Goal: Task Accomplishment & Management: Complete application form

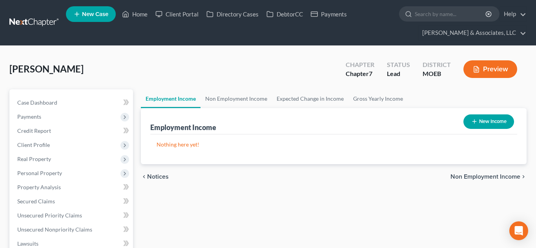
click at [487, 120] on button "New Income" at bounding box center [488, 121] width 51 height 15
select select "0"
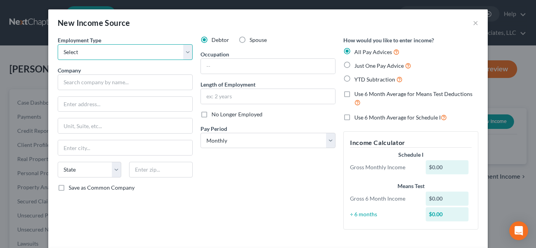
click at [95, 55] on select "Select Full or [DEMOGRAPHIC_DATA] Employment Self Employment" at bounding box center [125, 52] width 135 height 16
select select "0"
click at [58, 44] on select "Select Full or [DEMOGRAPHIC_DATA] Employment Self Employment" at bounding box center [125, 52] width 135 height 16
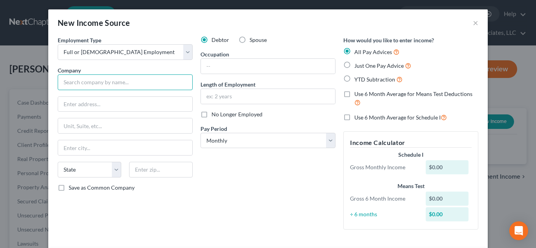
click at [99, 85] on input "text" at bounding box center [125, 82] width 135 height 16
type input "US Bank"
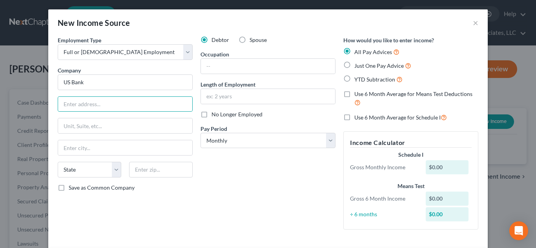
click at [354, 80] on label "YTD Subtraction" at bounding box center [378, 79] width 48 height 9
click at [357, 80] on input "YTD Subtraction" at bounding box center [359, 77] width 5 height 5
radio input "true"
click at [333, 142] on select "Select Monthly Twice Monthly Every Other Week Weekly" at bounding box center [267, 141] width 135 height 16
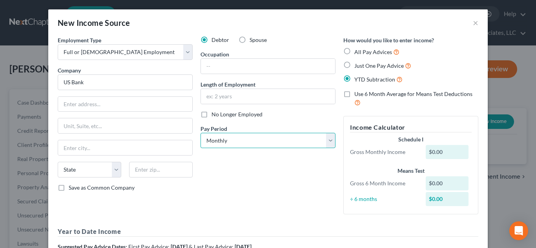
select select "2"
click at [200, 133] on select "Select Monthly Twice Monthly Every Other Week Weekly" at bounding box center [267, 141] width 135 height 16
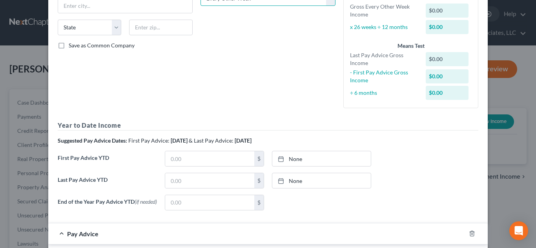
scroll to position [145, 0]
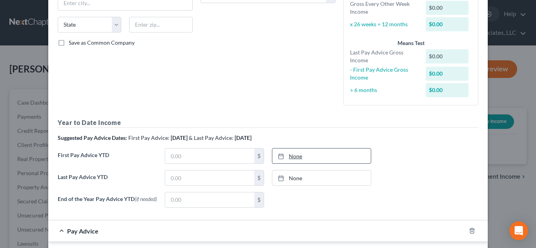
click at [294, 154] on link "None" at bounding box center [321, 156] width 98 height 15
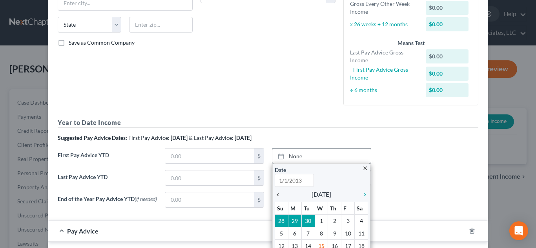
click at [278, 195] on icon "chevron_left" at bounding box center [279, 195] width 10 height 6
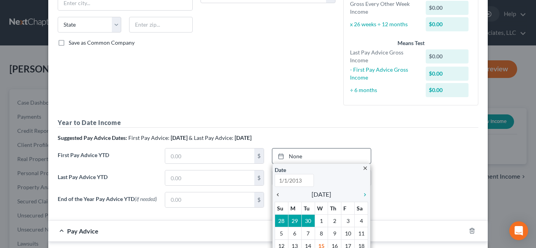
type input "[DATE]"
click at [278, 195] on icon "chevron_left" at bounding box center [279, 195] width 10 height 6
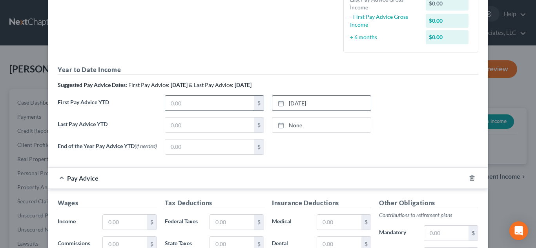
click at [176, 107] on input "text" at bounding box center [209, 103] width 89 height 15
type input "17,875.48"
click at [208, 123] on input "text" at bounding box center [209, 125] width 89 height 15
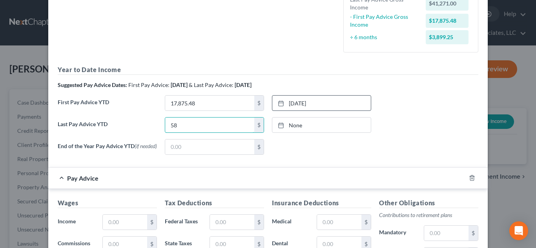
type input "5"
type input "41,271.58"
type input "[DATE]"
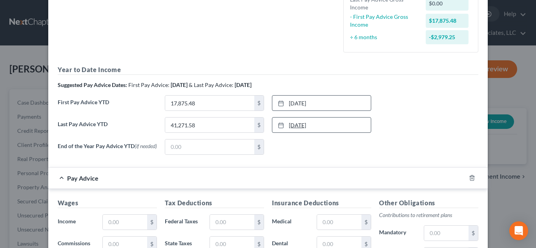
click at [309, 119] on link "[DATE]" at bounding box center [321, 125] width 98 height 15
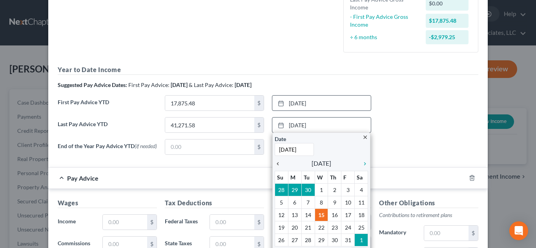
click at [277, 162] on icon "chevron_left" at bounding box center [279, 164] width 10 height 6
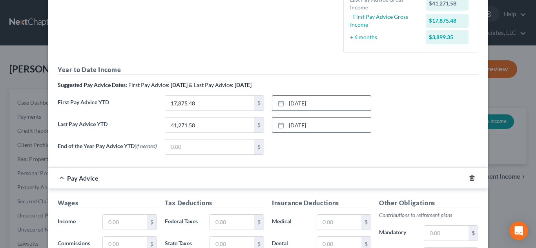
click at [471, 181] on icon "button" at bounding box center [471, 178] width 6 height 6
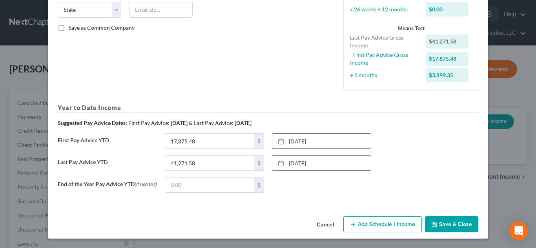
scroll to position [162, 0]
click at [454, 226] on button "Save & Close" at bounding box center [451, 224] width 53 height 16
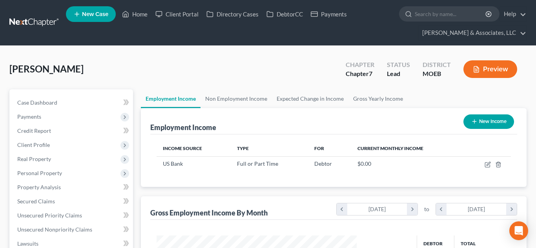
scroll to position [141, 216]
click at [480, 123] on button "New Income" at bounding box center [488, 121] width 51 height 15
select select "0"
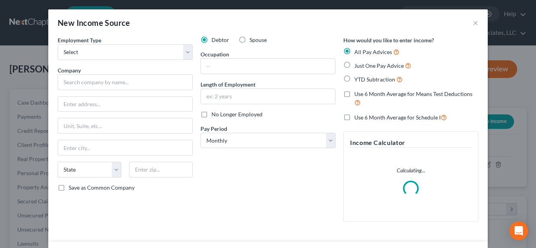
click at [249, 39] on label "Spouse" at bounding box center [257, 40] width 17 height 8
click at [252, 39] on input "Spouse" at bounding box center [254, 38] width 5 height 5
radio input "true"
click at [354, 79] on label "YTD Subtraction" at bounding box center [378, 79] width 48 height 9
click at [357, 79] on input "YTD Subtraction" at bounding box center [359, 77] width 5 height 5
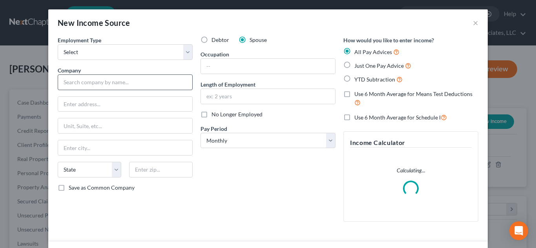
radio input "true"
click at [66, 56] on select "Select Full or [DEMOGRAPHIC_DATA] Employment Self Employment" at bounding box center [125, 52] width 135 height 16
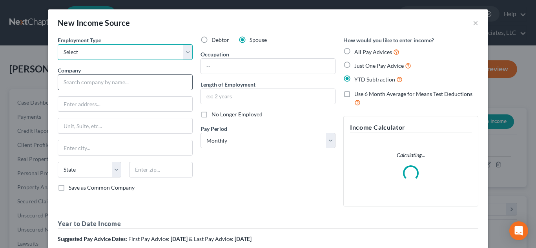
select select "0"
click at [58, 44] on select "Select Full or [DEMOGRAPHIC_DATA] Employment Self Employment" at bounding box center [125, 52] width 135 height 16
click at [75, 82] on input "text" at bounding box center [125, 82] width 135 height 16
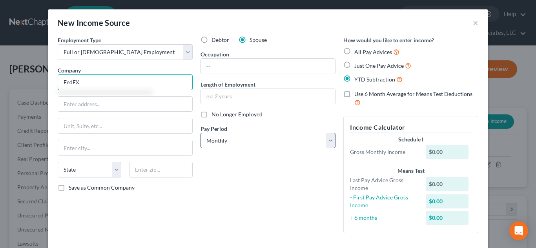
type input "FedEX"
click at [253, 143] on select "Select Monthly Twice Monthly Every Other Week Weekly" at bounding box center [267, 141] width 135 height 16
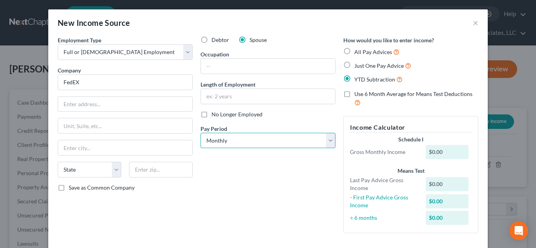
select select "2"
click at [200, 133] on select "Select Monthly Twice Monthly Every Other Week Weekly" at bounding box center [267, 141] width 135 height 16
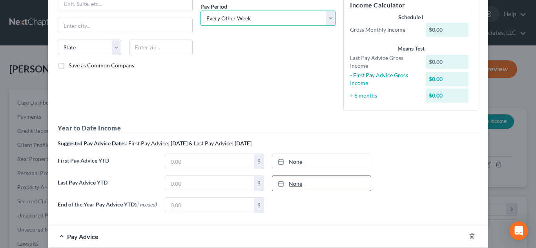
scroll to position [126, 0]
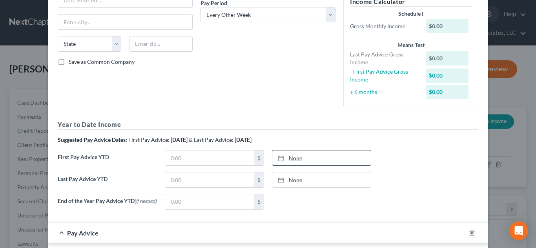
click at [303, 158] on link "None" at bounding box center [321, 158] width 98 height 15
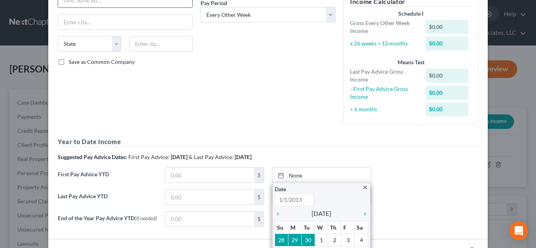
type input "[DATE]"
click at [309, 129] on div "Debtor Spouse Occupation Length of Employment No Longer Employed Pay Period * S…" at bounding box center [267, 20] width 143 height 221
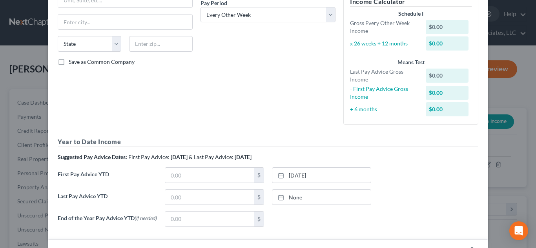
scroll to position [0, 0]
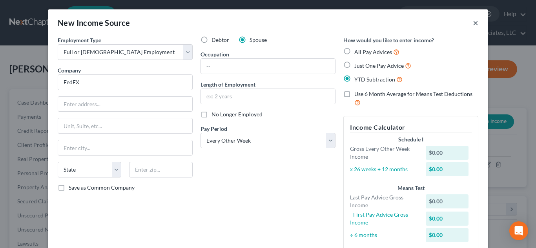
click at [476, 23] on button "×" at bounding box center [474, 22] width 5 height 9
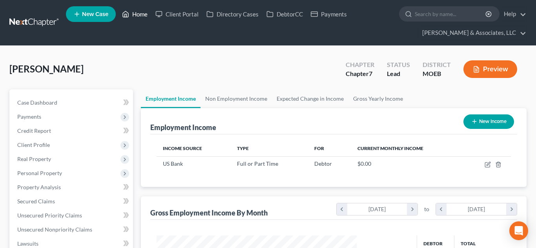
click at [140, 17] on link "Home" at bounding box center [134, 14] width 33 height 14
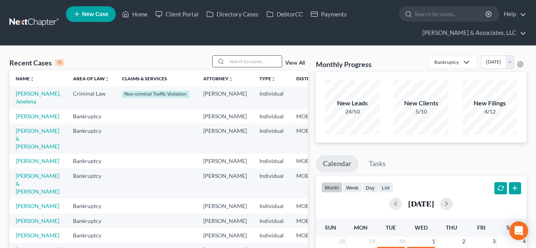
click at [253, 58] on input "search" at bounding box center [254, 61] width 55 height 11
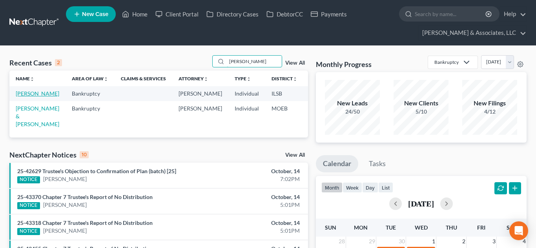
type input "[PERSON_NAME]"
click at [21, 97] on link "[PERSON_NAME]" at bounding box center [38, 93] width 44 height 7
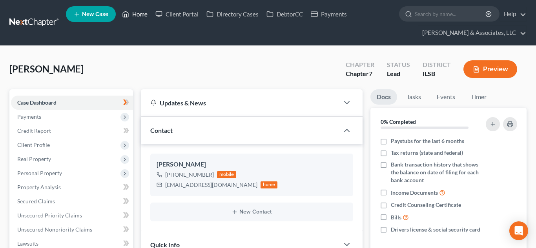
click at [131, 12] on link "Home" at bounding box center [134, 14] width 33 height 14
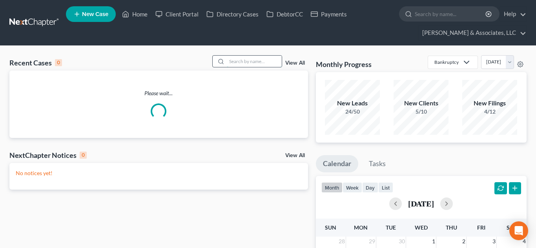
click at [235, 60] on input "search" at bounding box center [254, 61] width 55 height 11
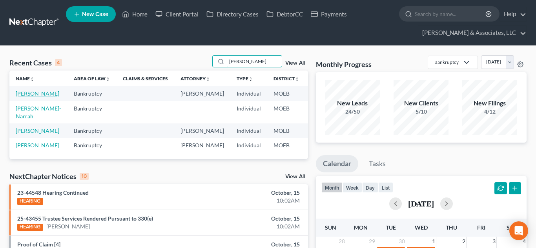
type input "[PERSON_NAME]"
click at [20, 95] on link "[PERSON_NAME]" at bounding box center [38, 93] width 44 height 7
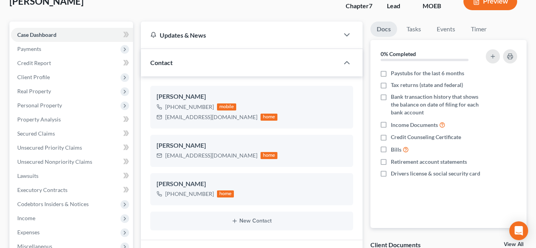
scroll to position [71, 0]
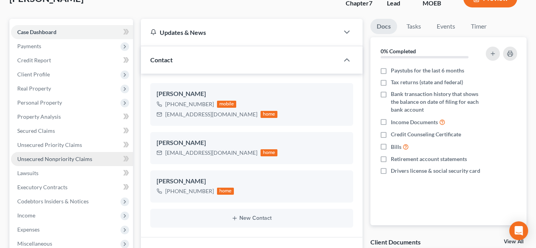
click at [75, 161] on span "Unsecured Nonpriority Claims" at bounding box center [54, 159] width 75 height 7
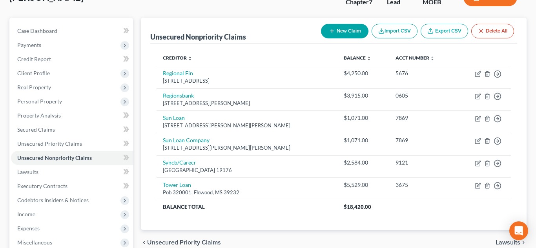
scroll to position [71, 0]
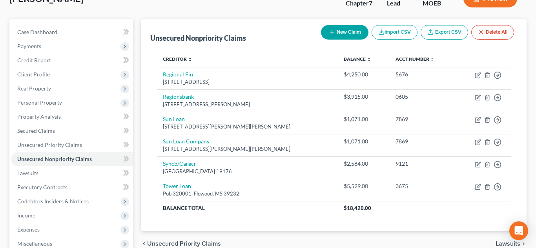
click at [338, 36] on button "New Claim" at bounding box center [344, 32] width 47 height 15
select select "0"
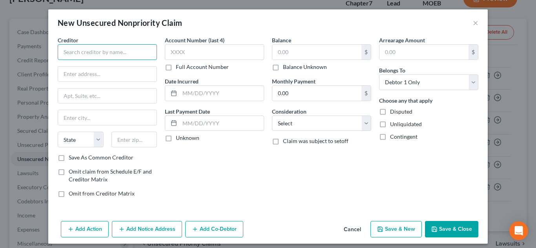
click at [108, 51] on input "text" at bounding box center [107, 52] width 99 height 16
click at [121, 50] on input "text" at bounding box center [107, 52] width 99 height 16
type input "Advance America"
paste input "[STREET_ADDRESS][PERSON_NAME]"
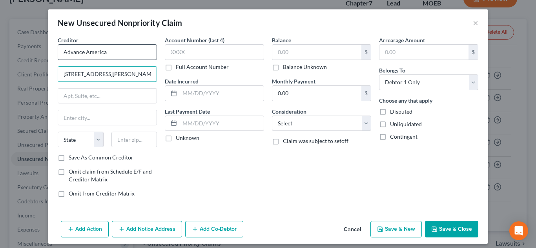
type input "[STREET_ADDRESS][PERSON_NAME]"
type input "63074"
type input "Saint [PERSON_NAME]"
select select "26"
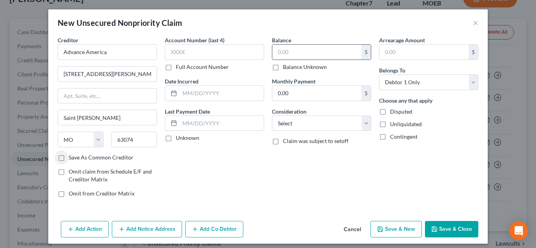
click at [284, 58] on input "text" at bounding box center [316, 52] width 89 height 15
type input "2,160"
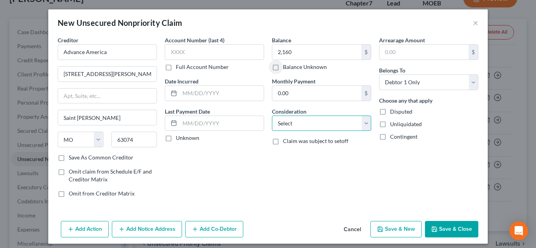
click at [312, 127] on select "Select Cable / Satellite Services Collection Agency Credit Card Debt Debt Couns…" at bounding box center [321, 124] width 99 height 16
select select "10"
click at [272, 116] on select "Select Cable / Satellite Services Collection Agency Credit Card Debt Debt Couns…" at bounding box center [321, 124] width 99 height 16
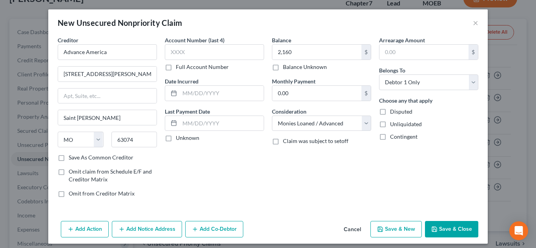
click at [397, 228] on button "Save & New" at bounding box center [395, 229] width 51 height 16
select select "0"
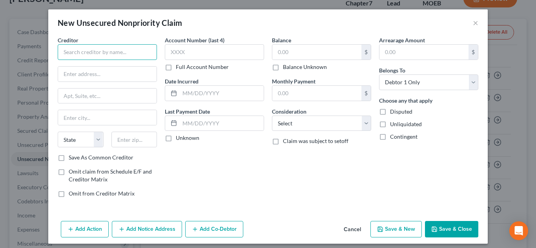
click at [126, 54] on input "text" at bounding box center [107, 52] width 99 height 16
type input "Lend Nation"
click at [121, 78] on input "text" at bounding box center [107, 74] width 98 height 15
paste input "[STREET_ADDRESS] [PERSON_NAME][GEOGRAPHIC_DATA]"
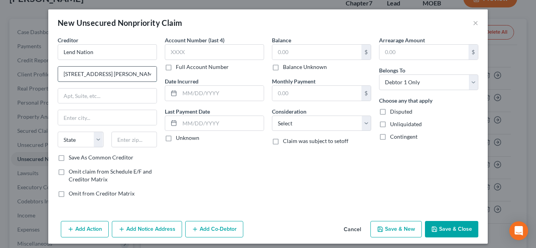
type input "[STREET_ADDRESS] [PERSON_NAME][GEOGRAPHIC_DATA]"
type input "63074"
type input "Saint [PERSON_NAME]"
select select "26"
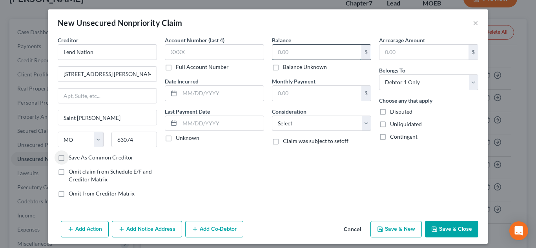
click at [284, 54] on input "text" at bounding box center [316, 52] width 89 height 15
type input "1,000"
select select "10"
click at [448, 229] on button "Save & Close" at bounding box center [451, 229] width 53 height 16
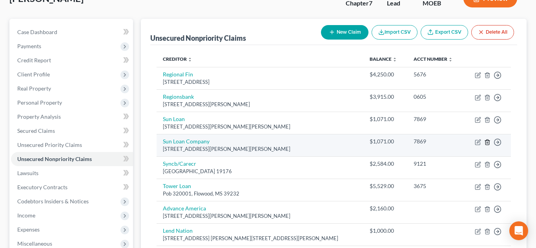
click at [487, 143] on line "button" at bounding box center [487, 143] width 0 height 2
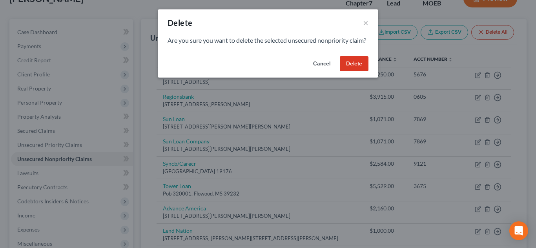
click at [345, 72] on button "Delete" at bounding box center [353, 64] width 29 height 16
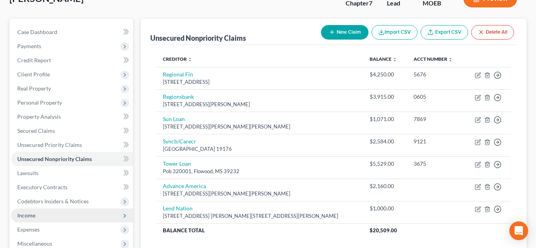
scroll to position [140, 0]
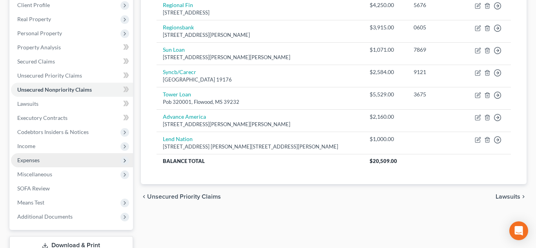
click at [50, 160] on span "Expenses" at bounding box center [72, 160] width 122 height 14
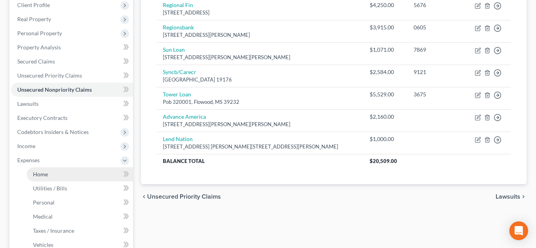
click at [54, 173] on link "Home" at bounding box center [80, 174] width 106 height 14
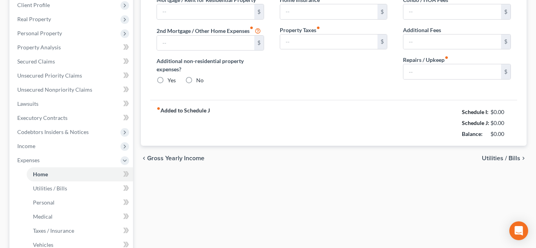
type input "1,200.17"
type input "0.00"
radio input "true"
type input "0.00"
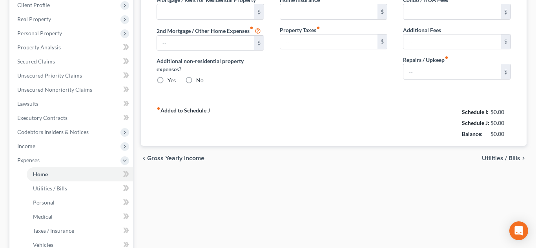
type input "0.00"
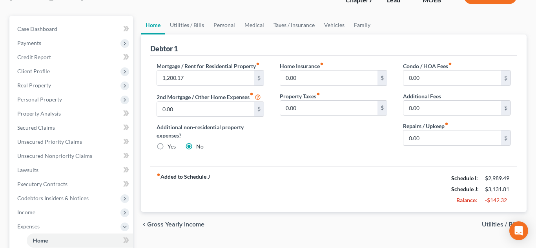
scroll to position [74, 0]
click at [296, 27] on link "Taxes / Insurance" at bounding box center [294, 24] width 51 height 19
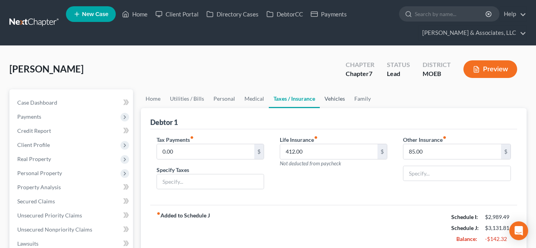
click at [333, 100] on link "Vehicles" at bounding box center [335, 98] width 30 height 19
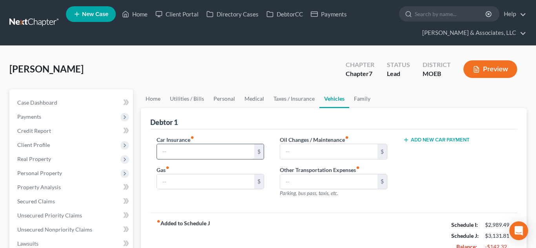
click at [216, 149] on input "text" at bounding box center [206, 151] width 98 height 15
type input "89.00"
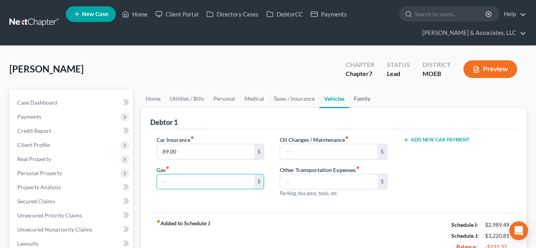
click at [356, 98] on link "Family" at bounding box center [362, 98] width 26 height 19
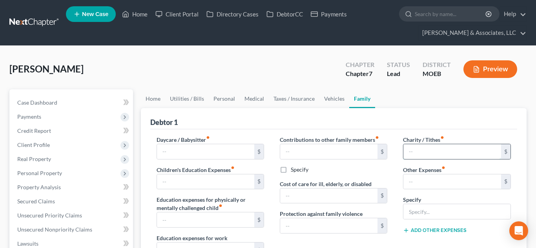
click at [416, 147] on input "text" at bounding box center [452, 151] width 98 height 15
type input "70.00"
click at [172, 96] on link "Utilities / Bills" at bounding box center [187, 98] width 44 height 19
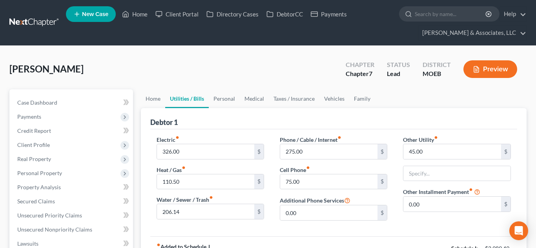
scroll to position [25, 0]
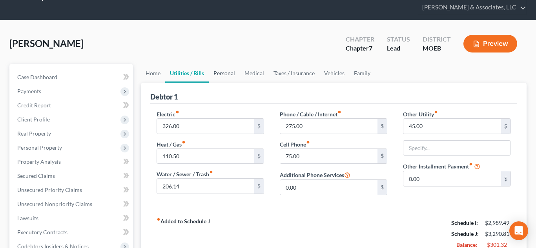
click at [221, 76] on link "Personal" at bounding box center [224, 73] width 31 height 19
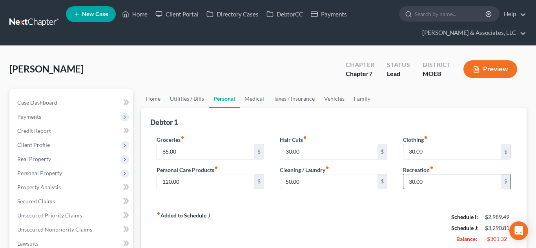
click at [436, 182] on input "30.00" at bounding box center [452, 181] width 98 height 15
type input "0"
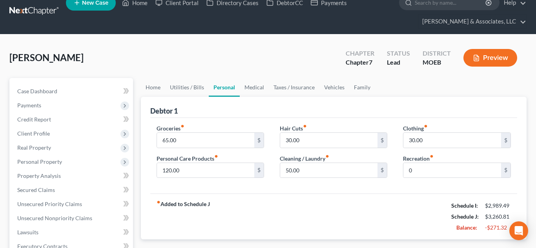
scroll to position [2, 0]
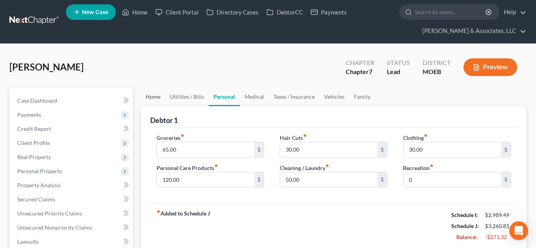
click at [158, 101] on link "Home" at bounding box center [153, 96] width 24 height 19
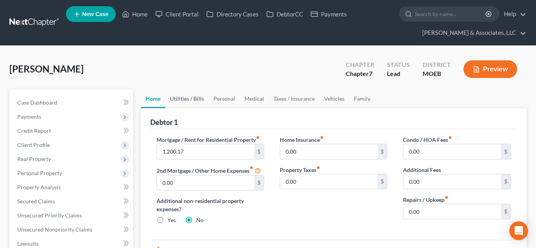
click at [178, 105] on link "Utilities / Bills" at bounding box center [187, 98] width 44 height 19
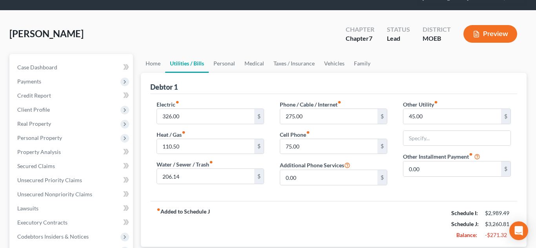
scroll to position [36, 0]
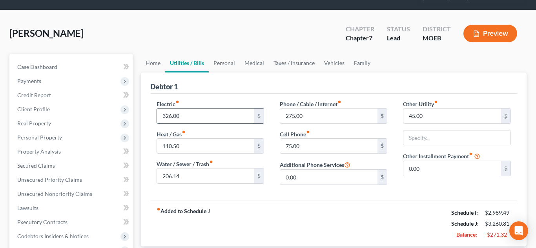
click at [209, 115] on input "326.00" at bounding box center [206, 116] width 98 height 15
type input "180.00"
click at [167, 174] on input "206.14" at bounding box center [206, 176] width 98 height 15
click at [165, 174] on input "206.14" at bounding box center [206, 176] width 98 height 15
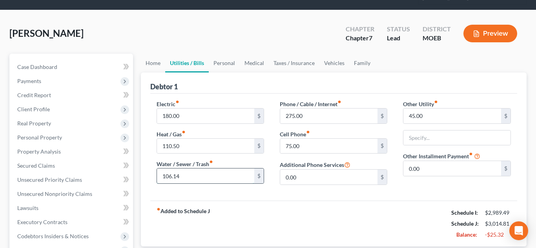
type input "106.14"
type input "175.00"
click at [223, 64] on link "Personal" at bounding box center [224, 63] width 31 height 19
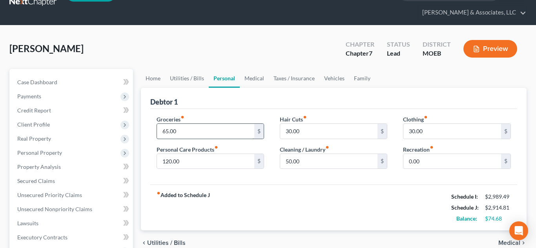
scroll to position [30, 0]
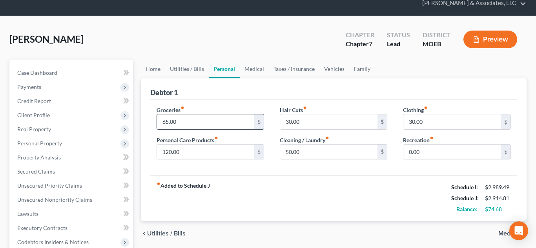
click at [165, 120] on input "65.00" at bounding box center [206, 121] width 98 height 15
type input "150.00"
click at [294, 153] on input "50.00" at bounding box center [329, 152] width 98 height 15
type input "40.00"
click at [248, 73] on link "Medical" at bounding box center [254, 69] width 29 height 19
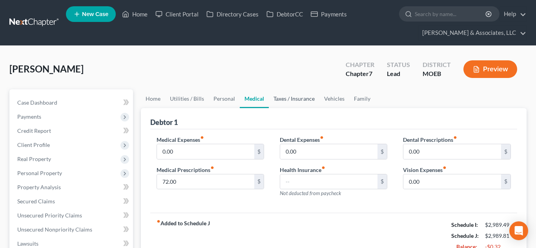
click at [284, 98] on link "Taxes / Insurance" at bounding box center [294, 98] width 51 height 19
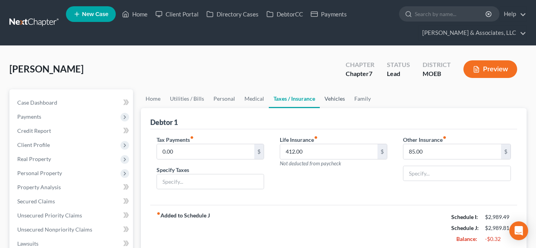
click at [335, 103] on link "Vehicles" at bounding box center [335, 98] width 30 height 19
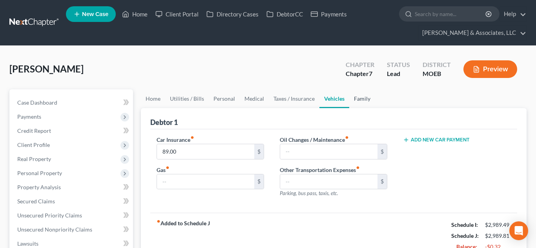
click at [360, 103] on link "Family" at bounding box center [362, 98] width 26 height 19
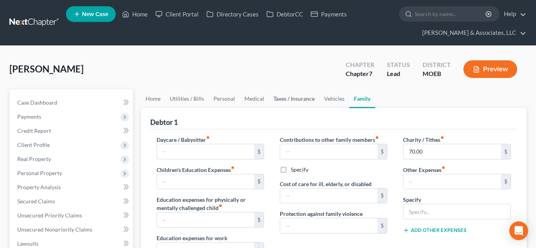
click at [299, 101] on link "Taxes / Insurance" at bounding box center [294, 98] width 51 height 19
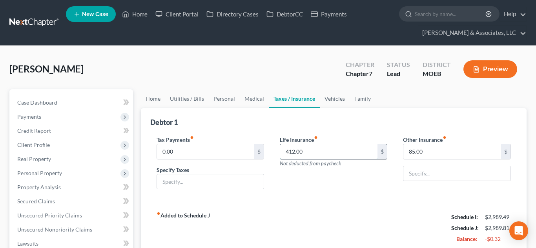
click at [310, 155] on input "412.00" at bounding box center [329, 151] width 98 height 15
click at [251, 102] on link "Medical" at bounding box center [254, 98] width 29 height 19
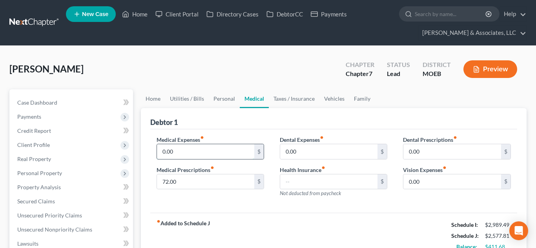
click at [211, 149] on input "0.00" at bounding box center [206, 151] width 98 height 15
click at [289, 176] on input "text" at bounding box center [329, 181] width 98 height 15
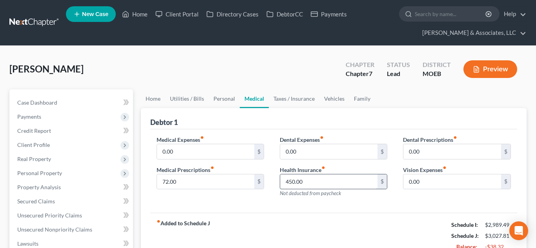
type input "450.00"
click at [141, 15] on link "Home" at bounding box center [134, 14] width 33 height 14
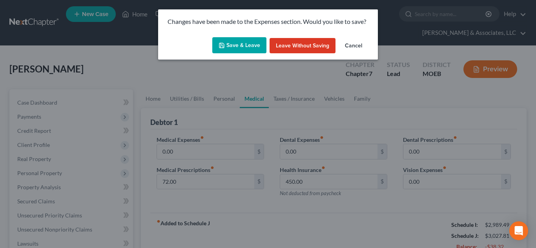
click at [224, 45] on icon "button" at bounding box center [221, 45] width 6 height 6
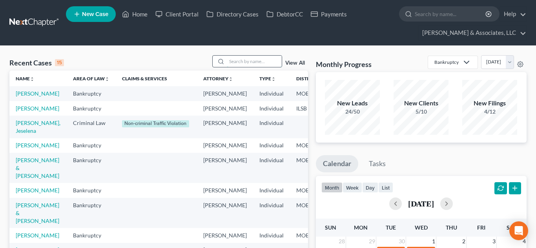
click at [240, 61] on input "search" at bounding box center [254, 61] width 55 height 11
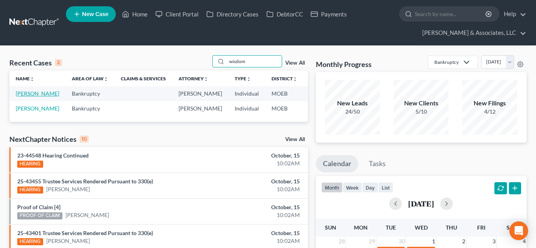
type input "wisdom"
click at [19, 94] on link "[PERSON_NAME]" at bounding box center [38, 93] width 44 height 7
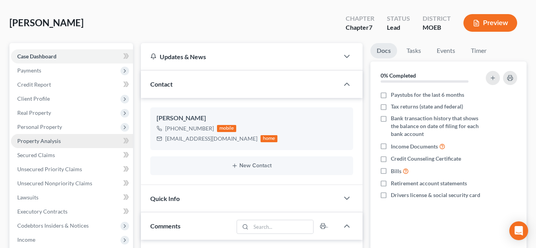
scroll to position [140, 0]
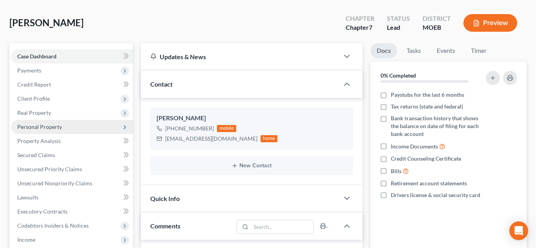
click at [40, 129] on span "Personal Property" at bounding box center [39, 126] width 45 height 7
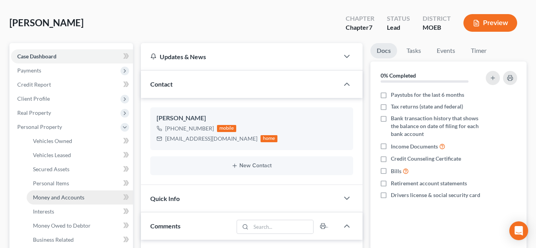
click at [67, 200] on span "Money and Accounts" at bounding box center [58, 197] width 51 height 7
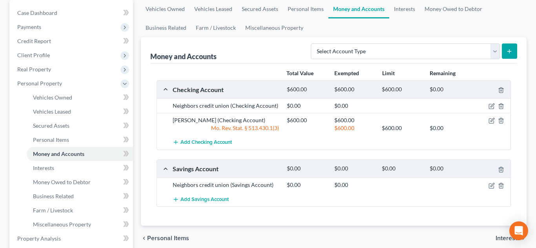
scroll to position [92, 0]
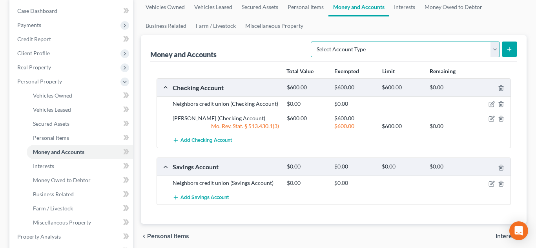
click at [496, 51] on select "Select Account Type Brokerage (A/B: 18, SOFA: 20) Cash on Hand (A/B: 16) Certif…" at bounding box center [404, 50] width 189 height 16
select select "checking"
click at [312, 42] on select "Select Account Type Brokerage (A/B: 18, SOFA: 20) Cash on Hand (A/B: 16) Certif…" at bounding box center [404, 50] width 189 height 16
click at [510, 47] on icon "submit" at bounding box center [509, 49] width 6 height 6
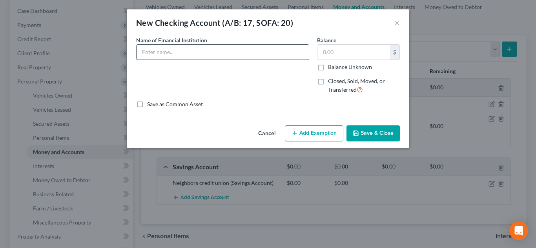
click at [196, 50] on input "text" at bounding box center [222, 52] width 172 height 15
type input "Commerce Bank"
click at [363, 136] on button "Save & Close" at bounding box center [372, 133] width 53 height 16
